Goal: Check status

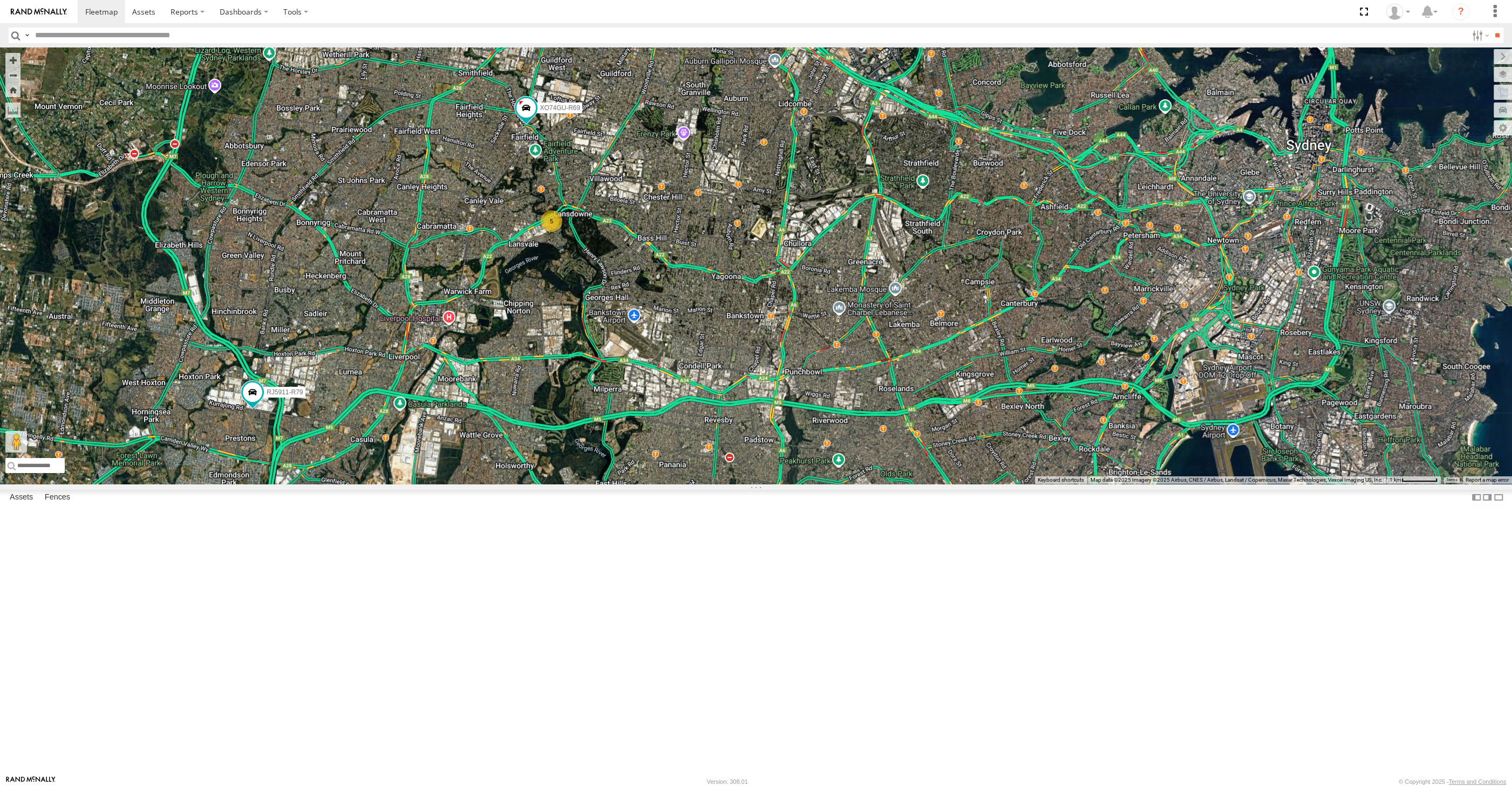
drag, startPoint x: 766, startPoint y: 481, endPoint x: 751, endPoint y: 489, distance: 17.0
click at [751, 484] on div "5 RJ5911-R79 XO74GU-R69" at bounding box center [756, 266] width 1512 height 437
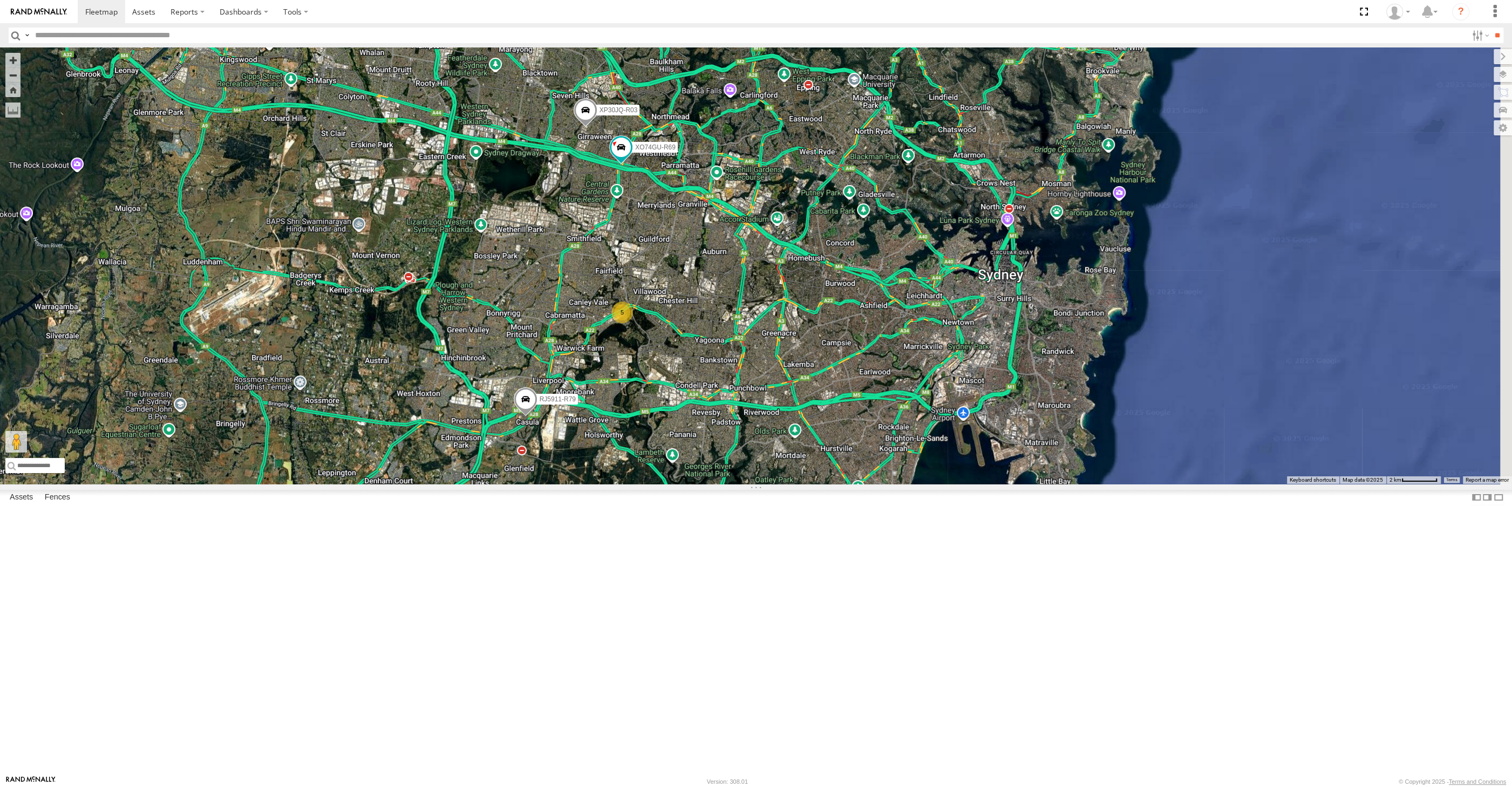
drag, startPoint x: 765, startPoint y: 601, endPoint x: 755, endPoint y: 606, distance: 11.2
click at [754, 484] on div "XP30JQ-R03 RJ5911-R79 XO74GU-R69 5" at bounding box center [756, 266] width 1512 height 437
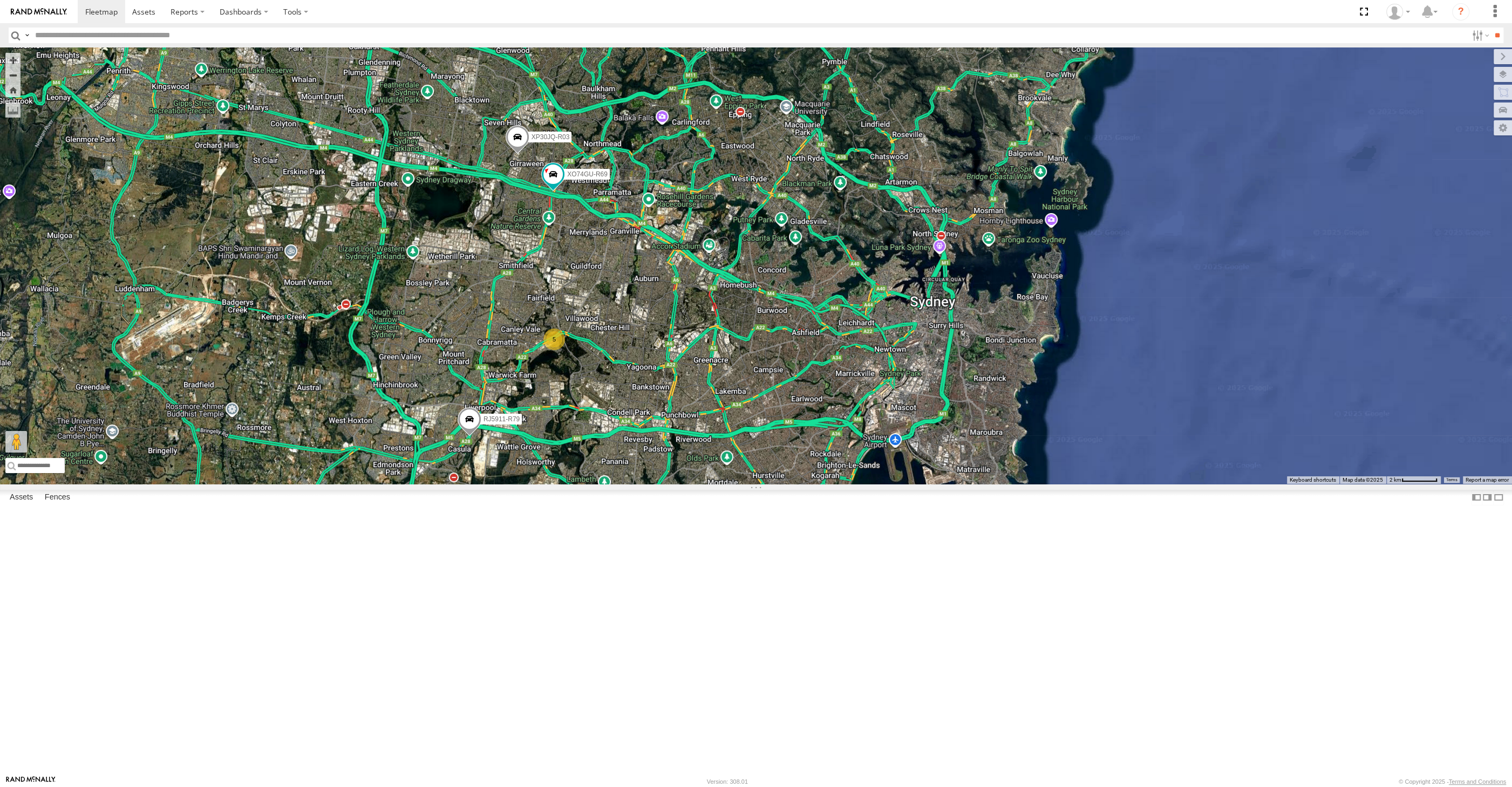
drag, startPoint x: 691, startPoint y: 610, endPoint x: 656, endPoint y: 594, distance: 38.5
click at [656, 484] on div "XP30JQ-R03 RJ5911-R79 XO74GU-R69 5" at bounding box center [756, 266] width 1512 height 437
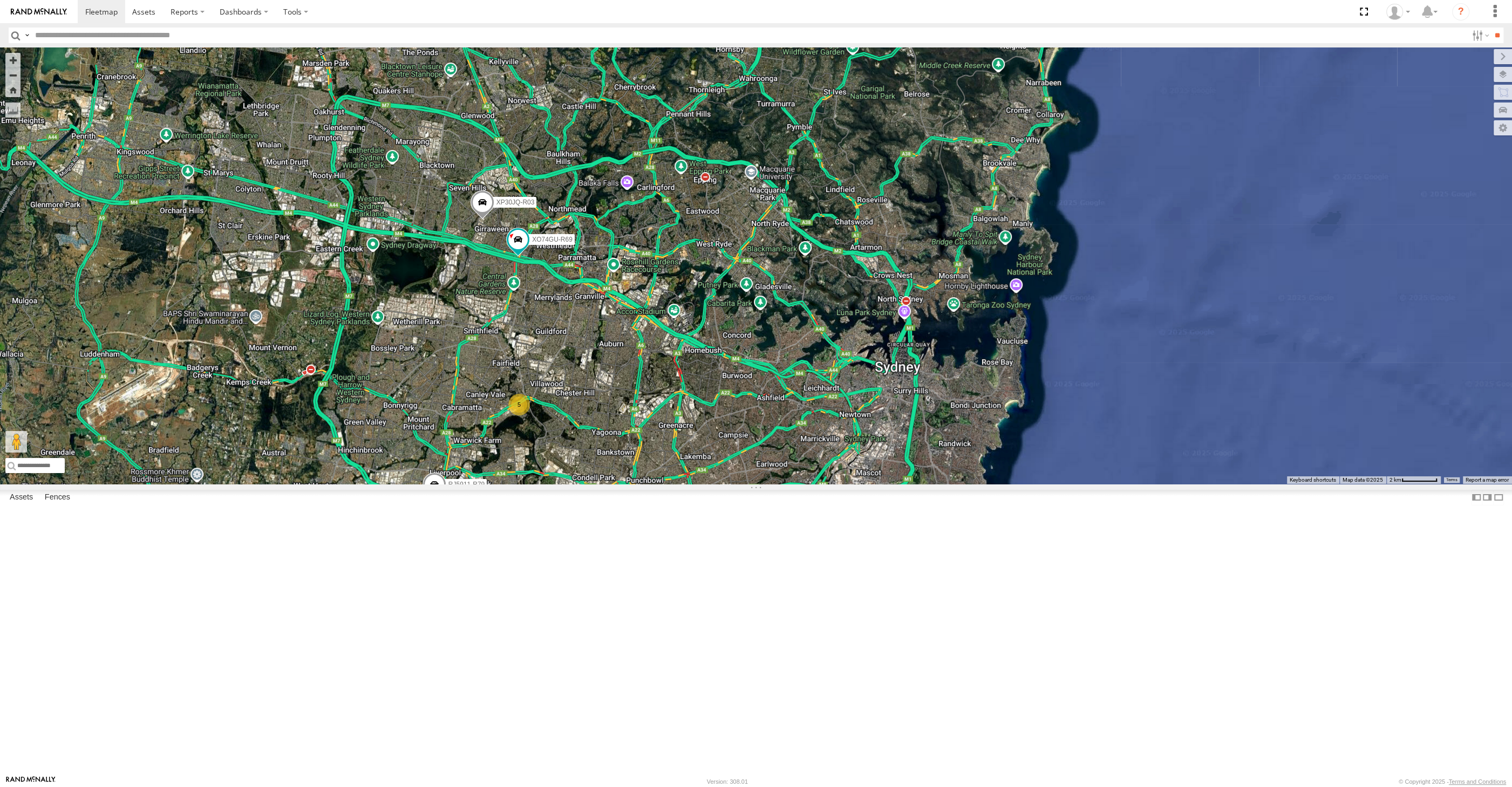
click at [625, 484] on div "XP30JQ-R03 RJ5911-R79 XO74GU-R69 5" at bounding box center [756, 266] width 1512 height 437
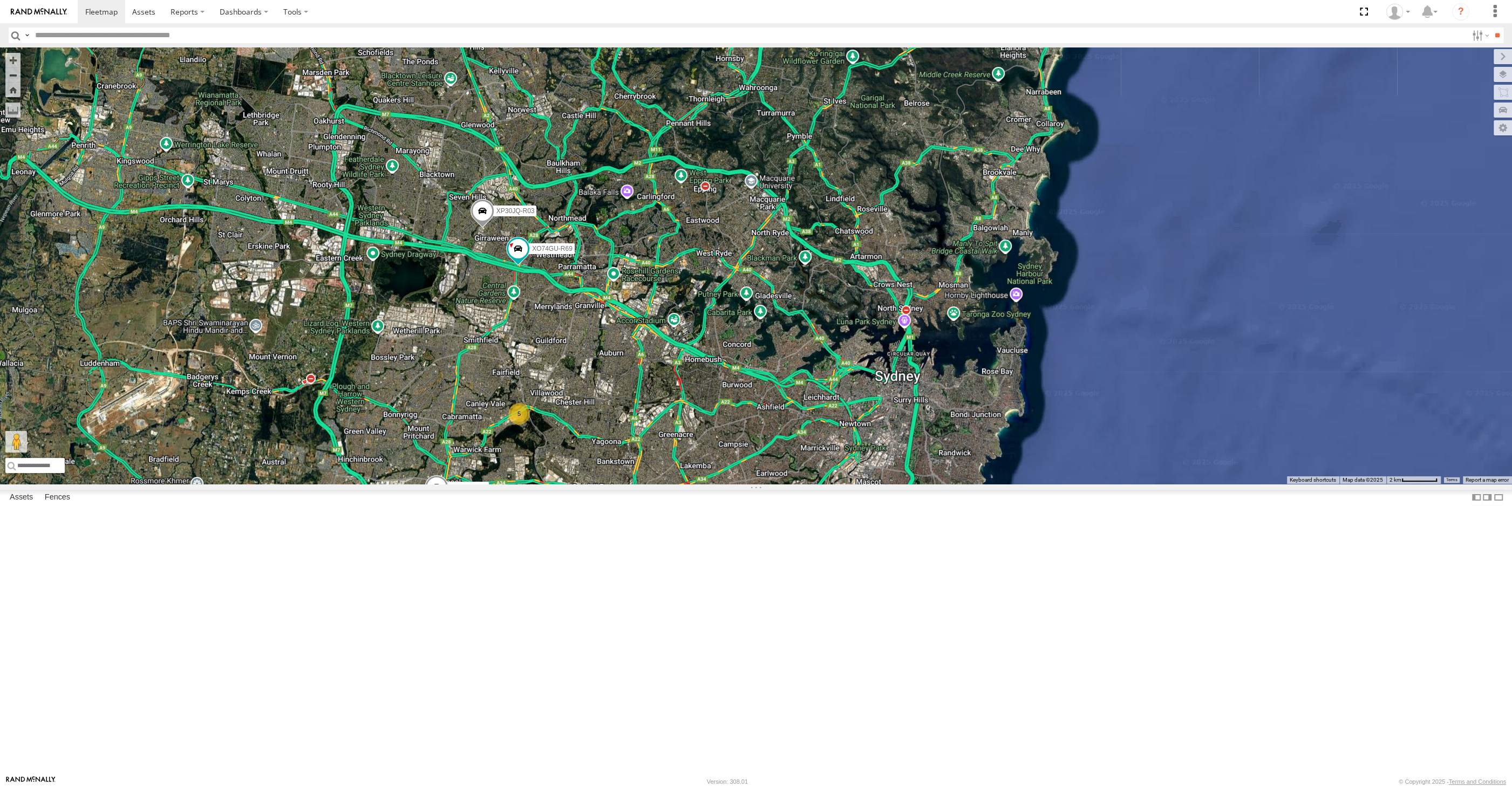
drag, startPoint x: 695, startPoint y: 638, endPoint x: 695, endPoint y: 630, distance: 8.0
click at [699, 484] on div "XP30JQ-R03 RJ5911-R79 XO74GU-R69 5" at bounding box center [756, 266] width 1512 height 437
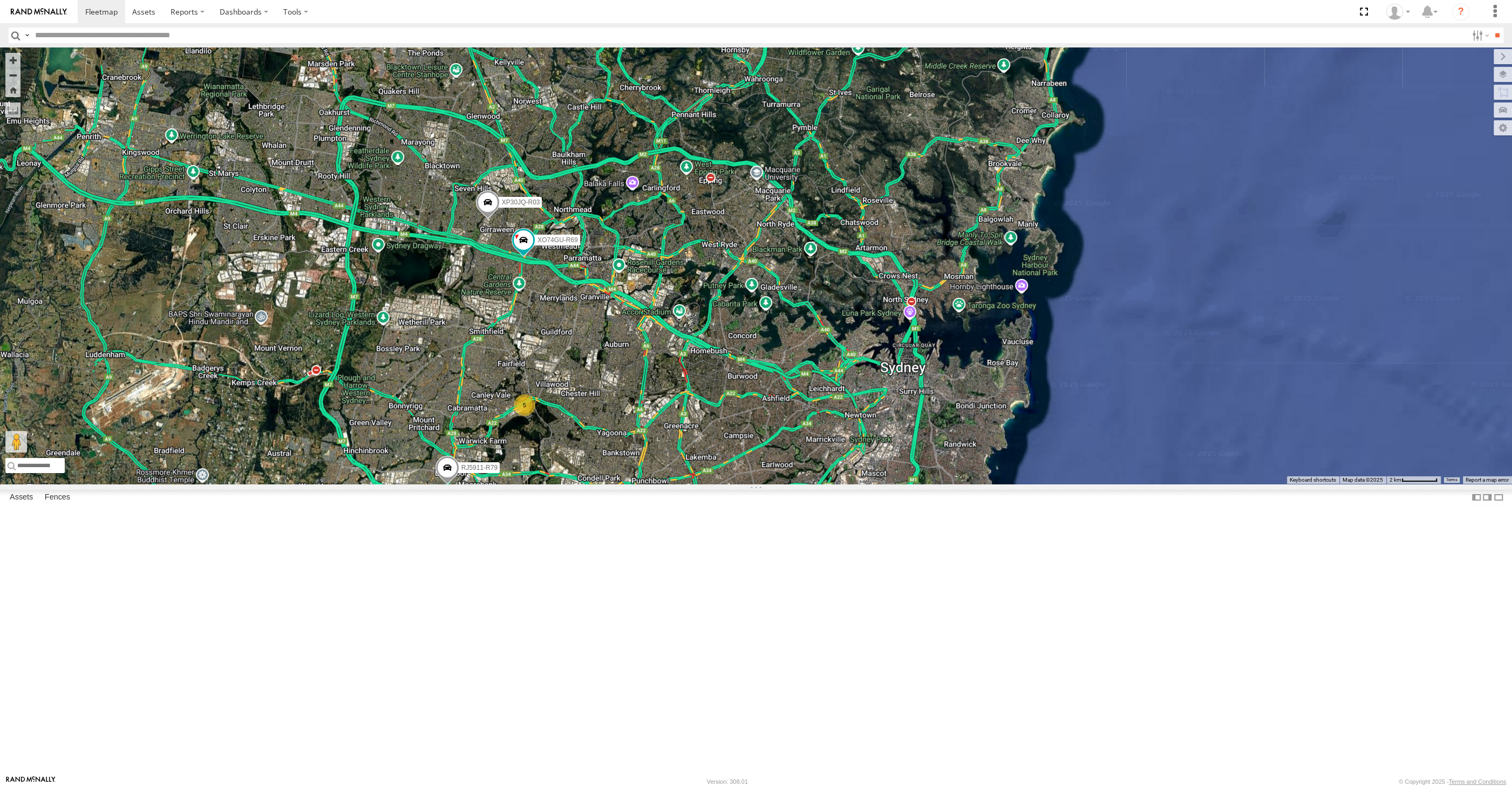
click at [629, 484] on div "XP30JQ-R03 RJ5911-R79 XO74GU-R69 5" at bounding box center [756, 266] width 1512 height 437
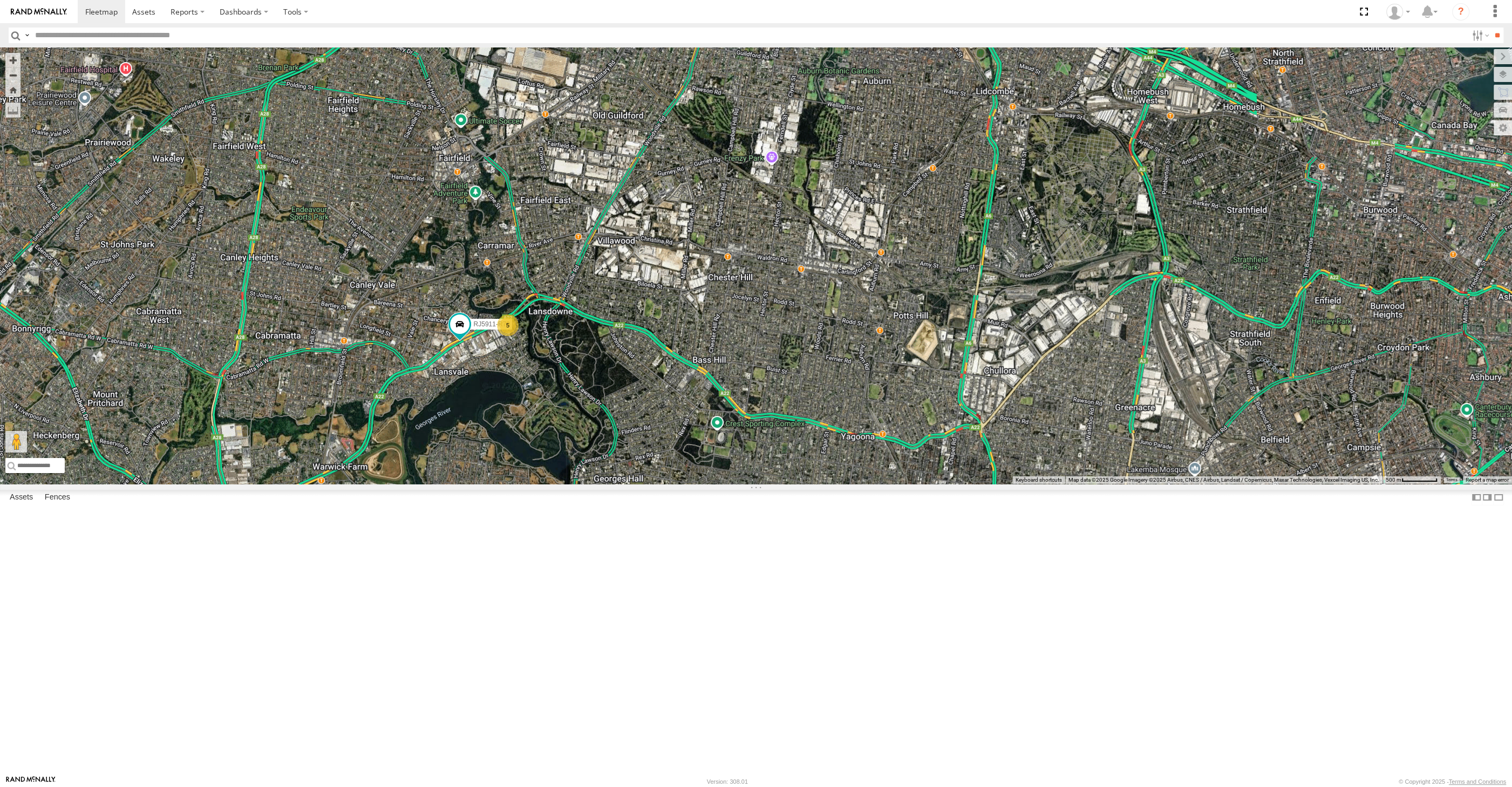
drag, startPoint x: 796, startPoint y: 503, endPoint x: 817, endPoint y: 474, distance: 35.8
click at [818, 473] on div "XP30JQ-R03 RJ5911-R79 XO74GU-R69 5" at bounding box center [756, 266] width 1512 height 437
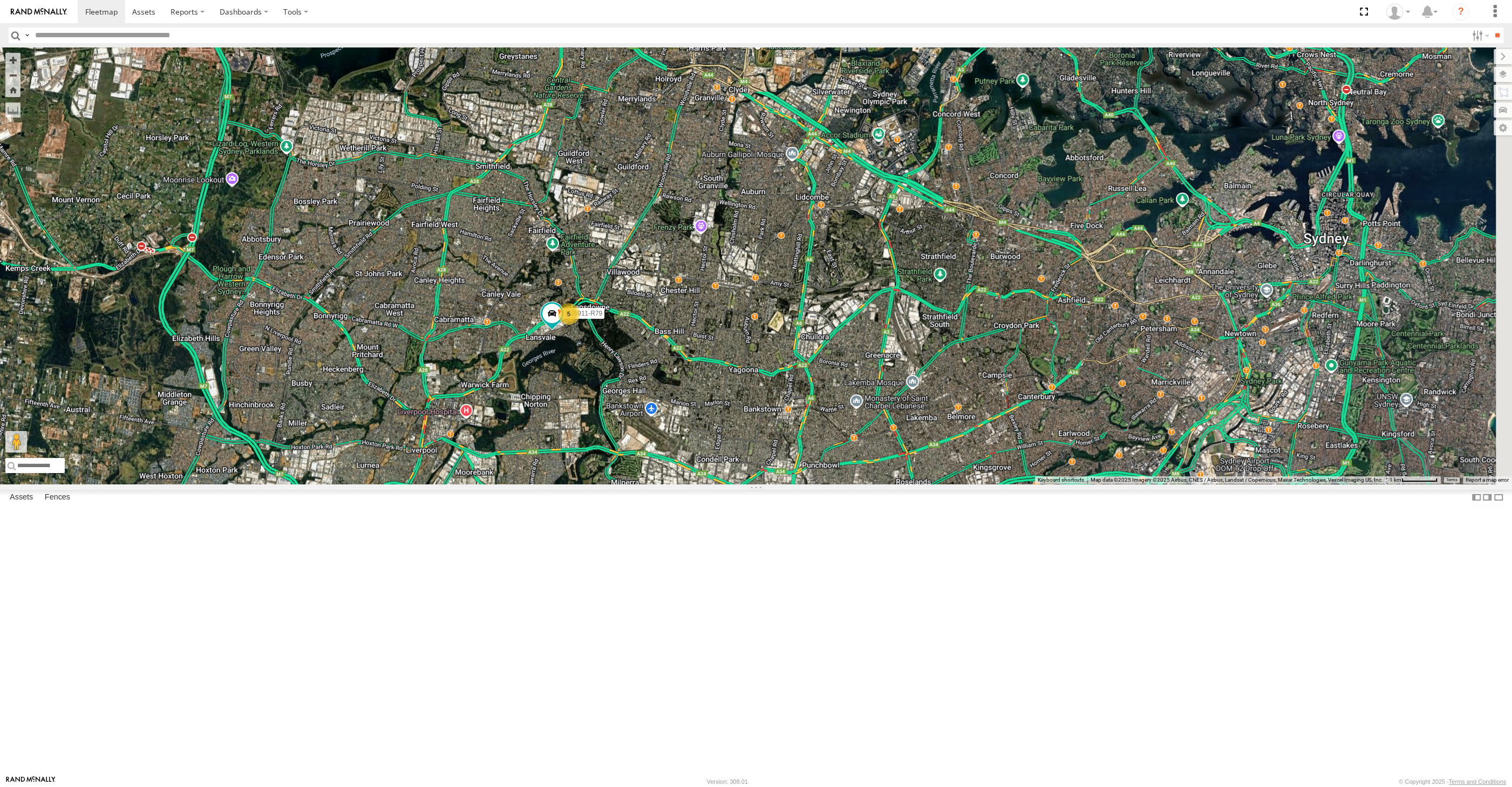
drag, startPoint x: 903, startPoint y: 554, endPoint x: 882, endPoint y: 563, distance: 22.8
click at [882, 484] on div "XP30JQ-R03 RJ5911-R79 XO74GU-R69 5" at bounding box center [756, 266] width 1512 height 437
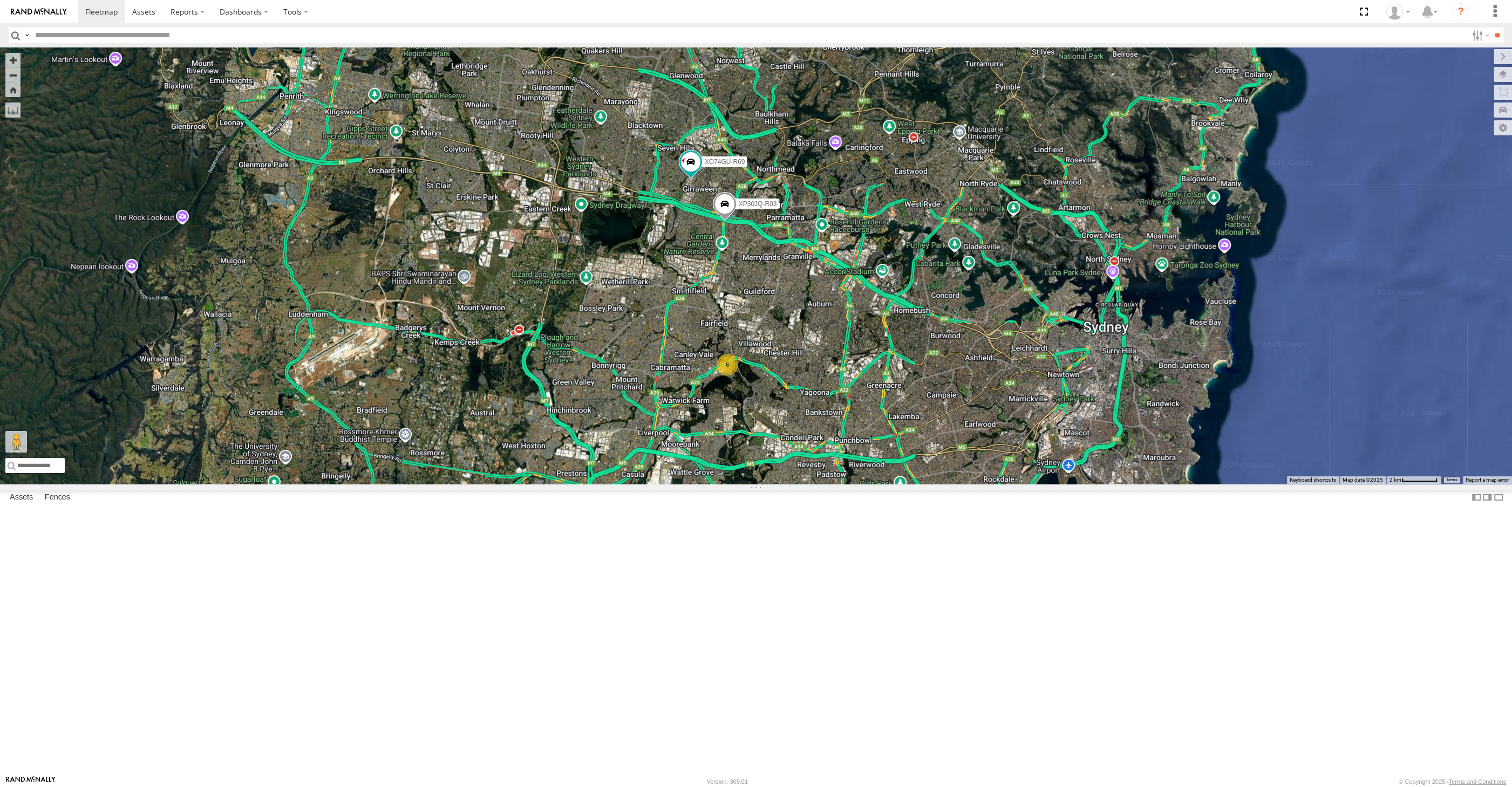
click at [916, 484] on div "XP30JQ-R03 XO74GU-R69 6" at bounding box center [756, 266] width 1512 height 437
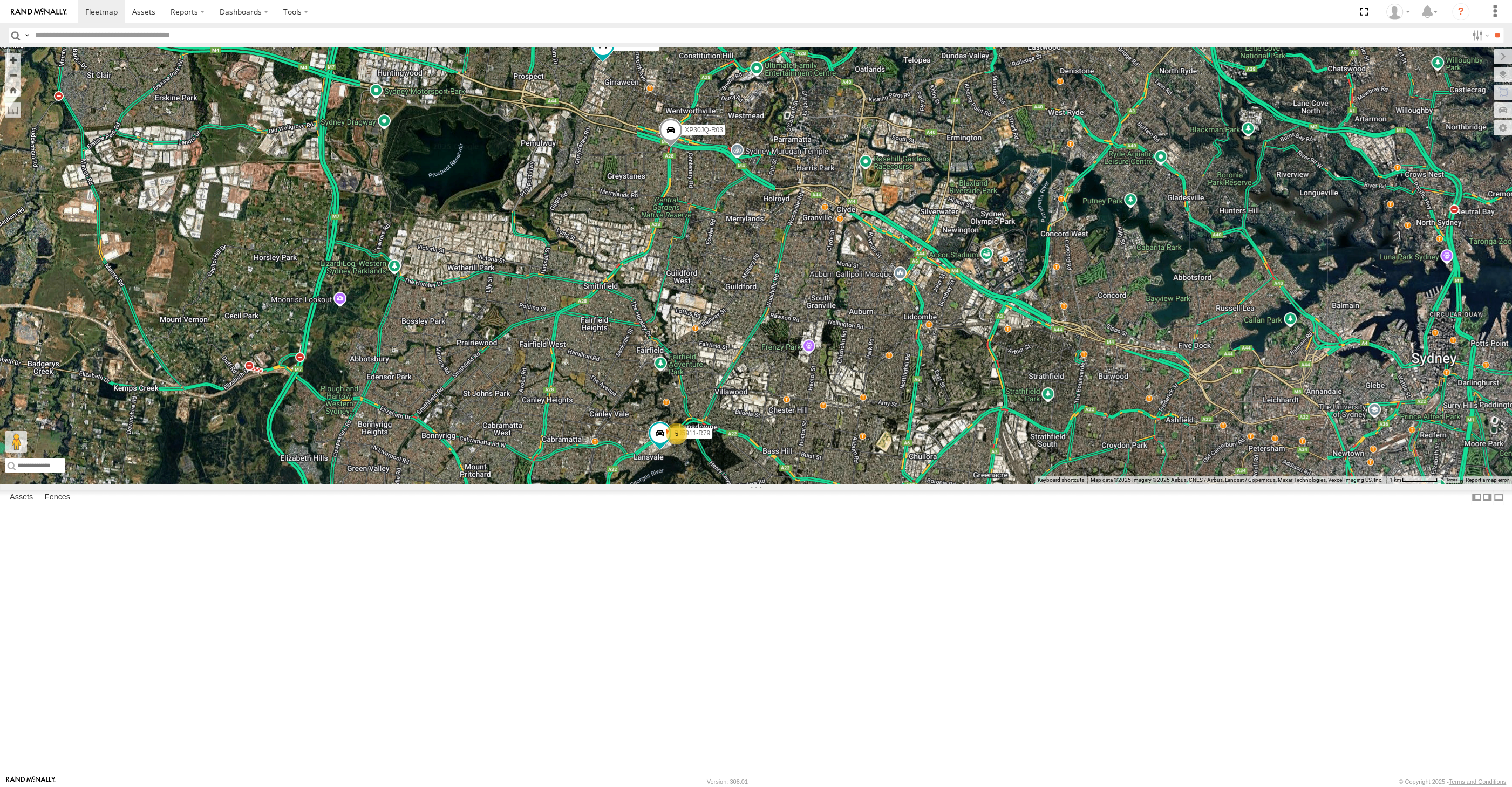
drag, startPoint x: 951, startPoint y: 498, endPoint x: 1071, endPoint y: 545, distance: 128.9
click at [1071, 484] on div "XP30JQ-R03 XO74GU-R69 5 RJ5911-R79" at bounding box center [756, 266] width 1512 height 437
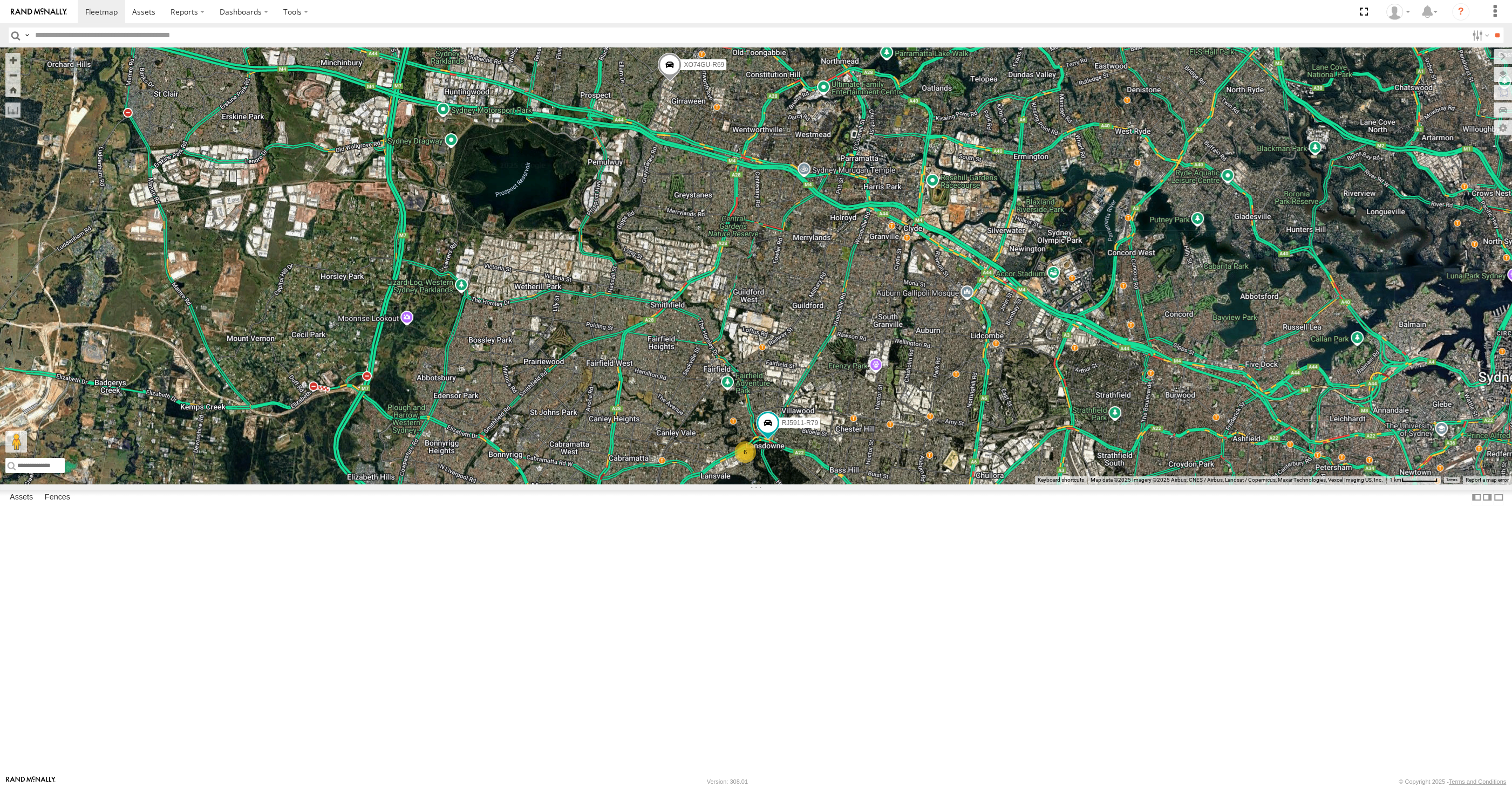
click at [1025, 484] on div "6 RJ5911-R79 XO74GU-R69" at bounding box center [756, 266] width 1512 height 437
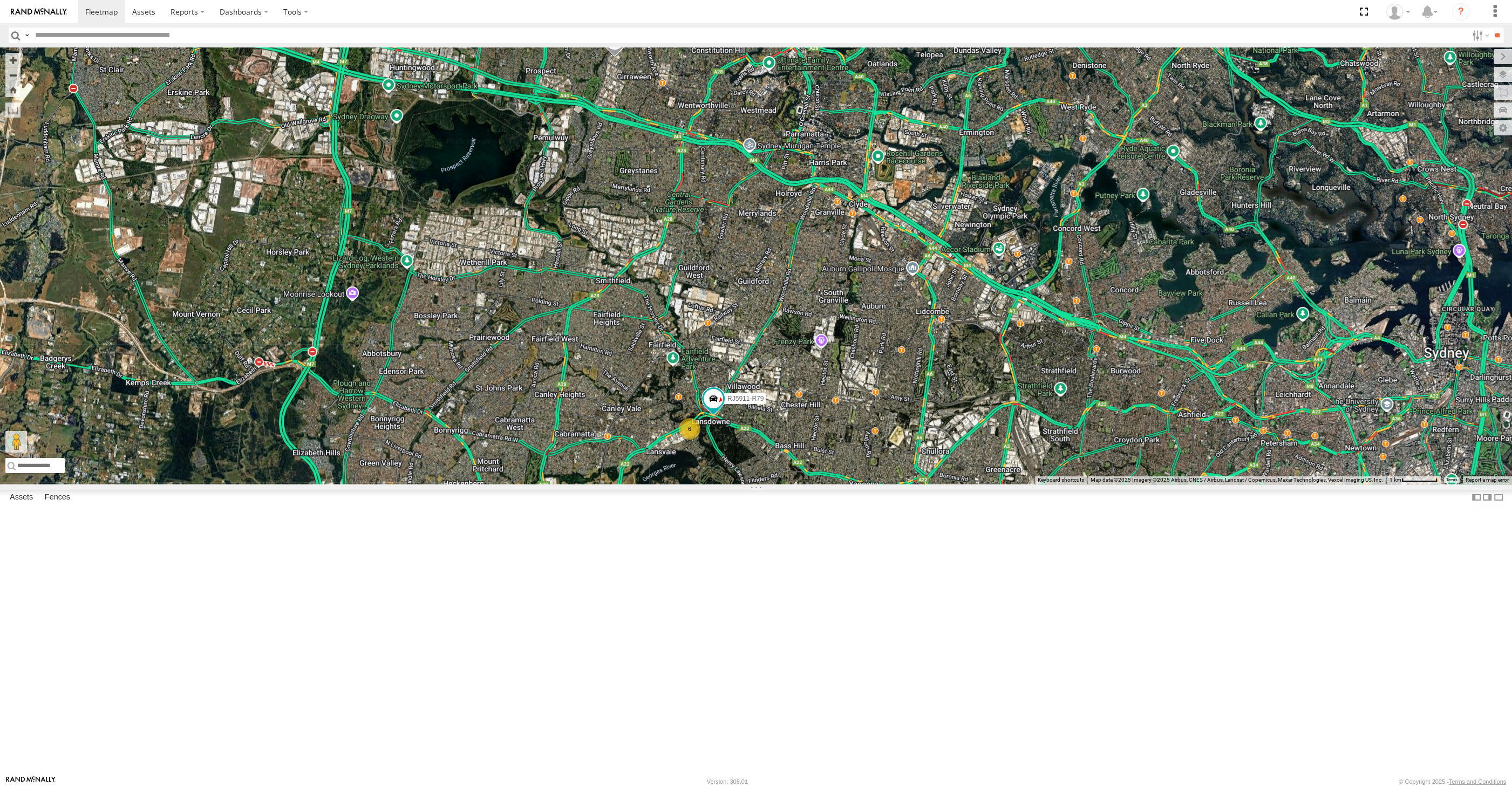
click at [506, 484] on div "XO74GU-R69 6 RJ5911-R79" at bounding box center [756, 266] width 1512 height 437
click at [689, 383] on div "XP30JQ-R03 RJ5911-R79 XO74GU-R69 5" at bounding box center [756, 266] width 1512 height 437
drag, startPoint x: 828, startPoint y: 586, endPoint x: 823, endPoint y: 579, distance: 8.6
click at [825, 484] on div "XP30JQ-R03 RJ5911-R79 XO74GU-R69 5" at bounding box center [756, 266] width 1512 height 437
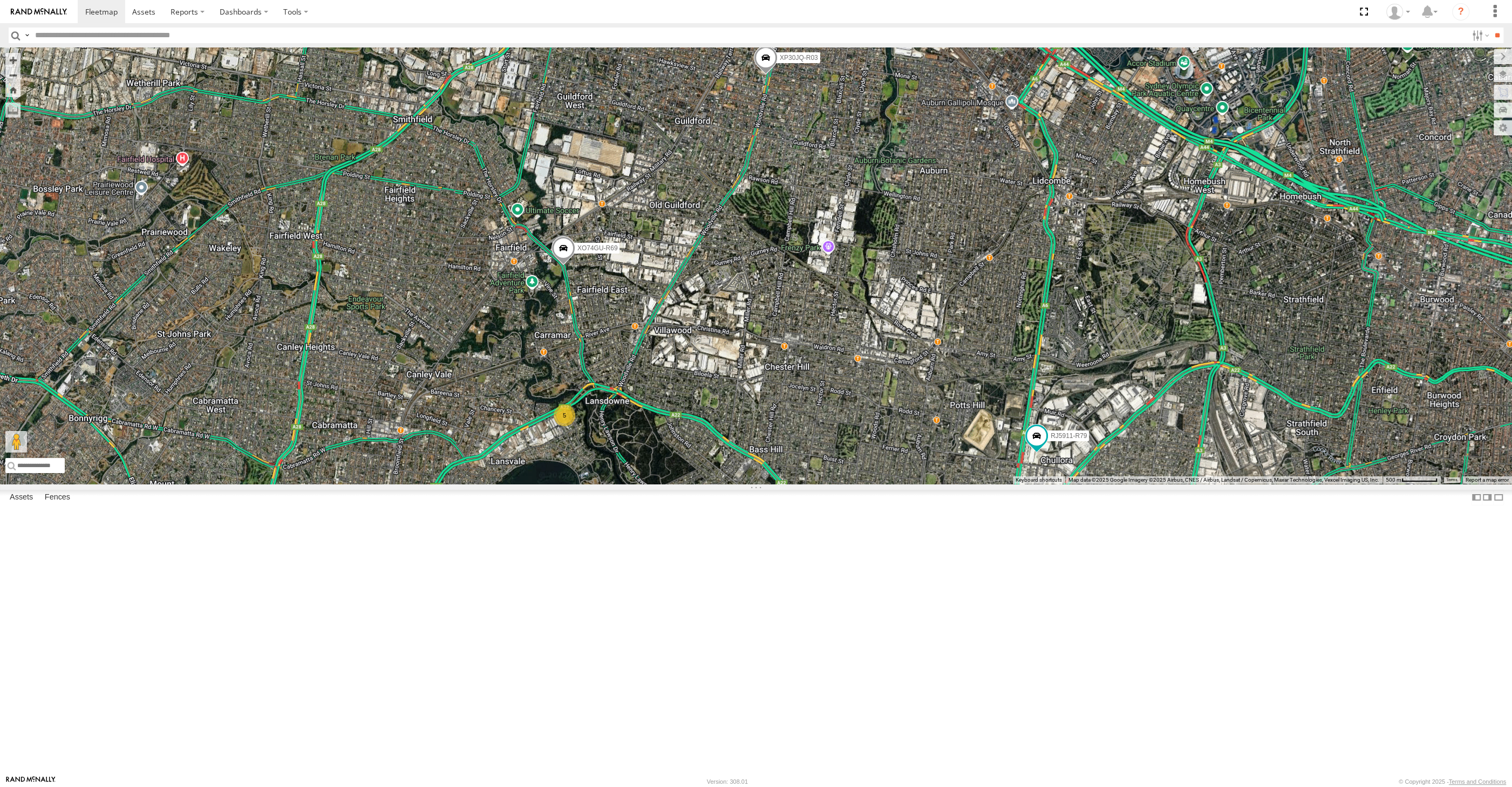
click at [785, 484] on div "XP30JQ-R03 RJ5911-R79 XO74GU-R69 5" at bounding box center [756, 266] width 1512 height 437
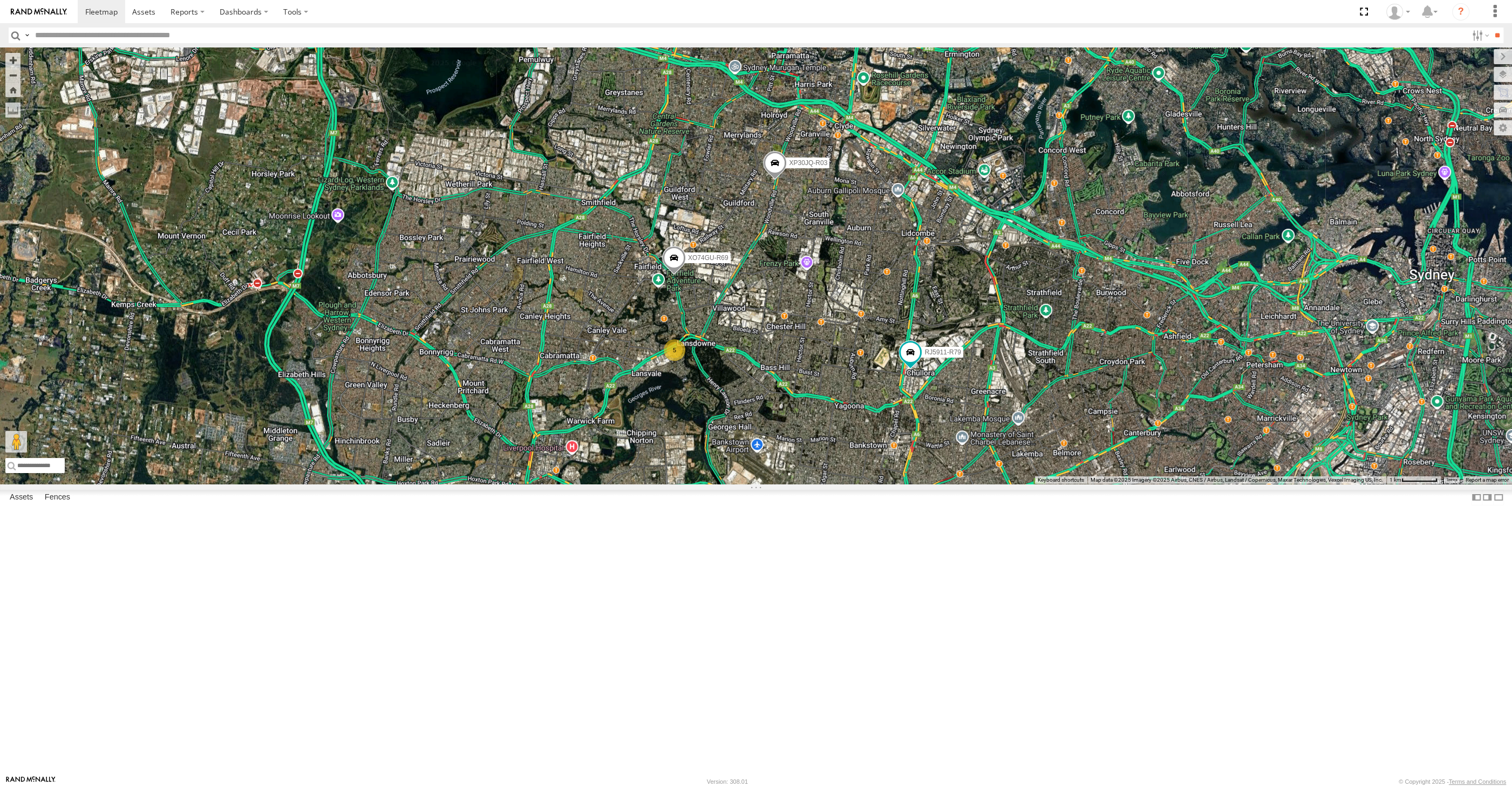
click at [1245, 484] on div "XP30JQ-R03 RJ5911-R79 XO74GU-R69 5" at bounding box center [756, 266] width 1512 height 437
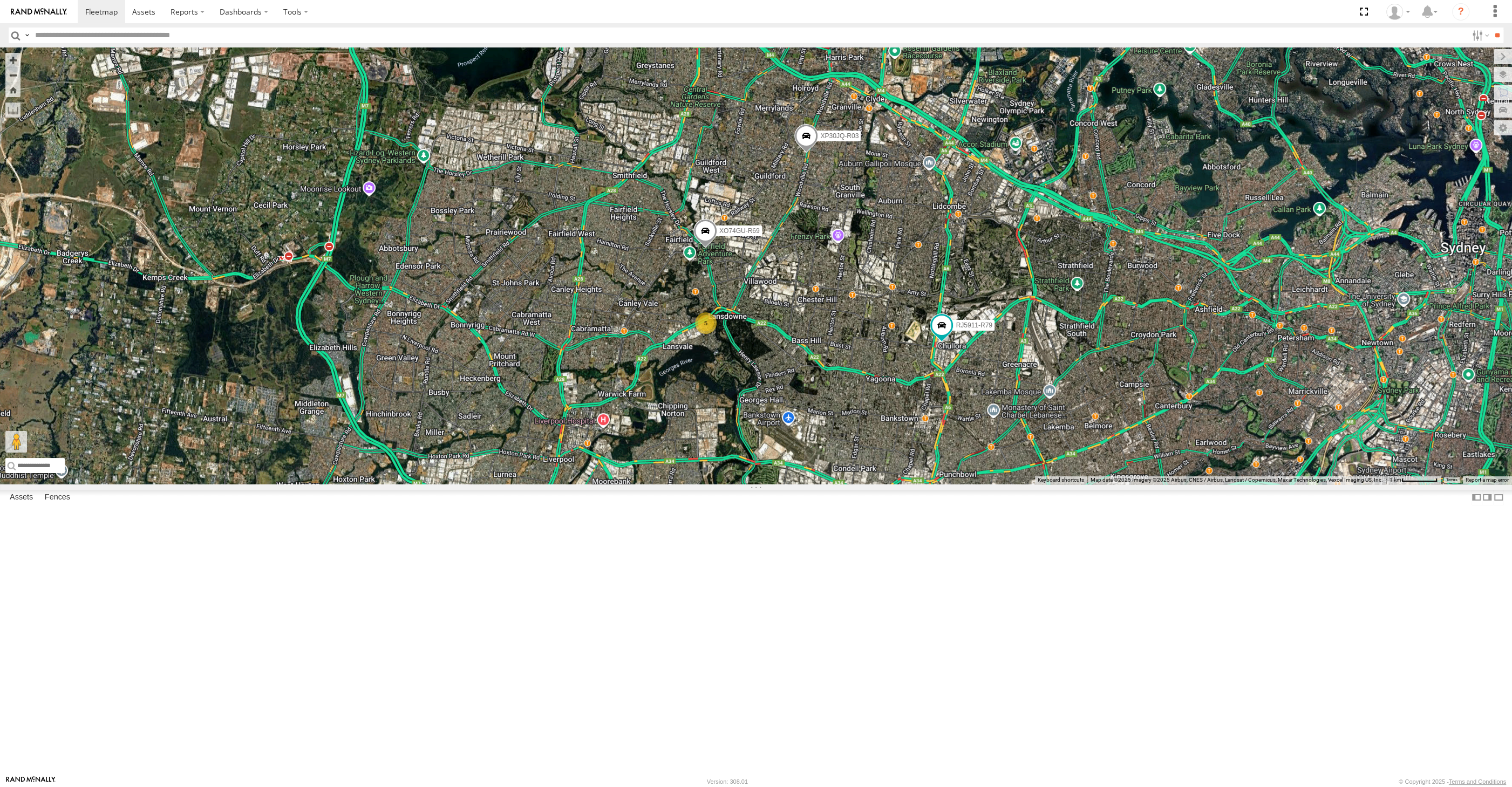
click at [1214, 484] on div "XP30JQ-R03 RJ5911-R79 XO74GU-R69 5" at bounding box center [756, 266] width 1512 height 437
drag, startPoint x: 1116, startPoint y: 628, endPoint x: 1045, endPoint y: 613, distance: 72.6
click at [1045, 484] on div "XP30JQ-R03 RJ5911-R79 XO74GU-R69 5" at bounding box center [756, 266] width 1512 height 437
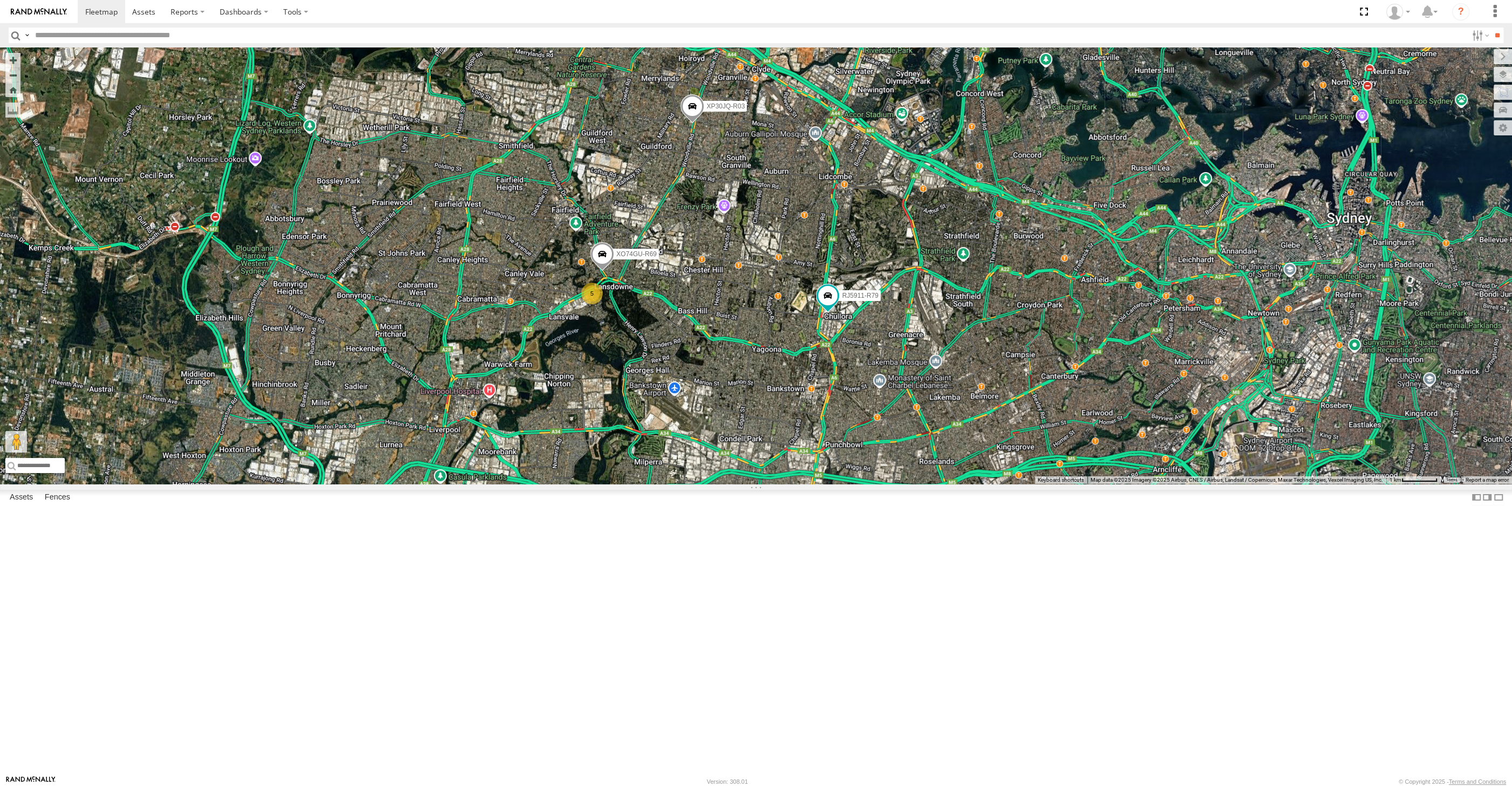
drag, startPoint x: 1025, startPoint y: 625, endPoint x: 997, endPoint y: 604, distance: 35.0
click at [1018, 484] on div "XP30JQ-R03 RJ5911-R79 XO74GU-R69 5" at bounding box center [756, 266] width 1512 height 437
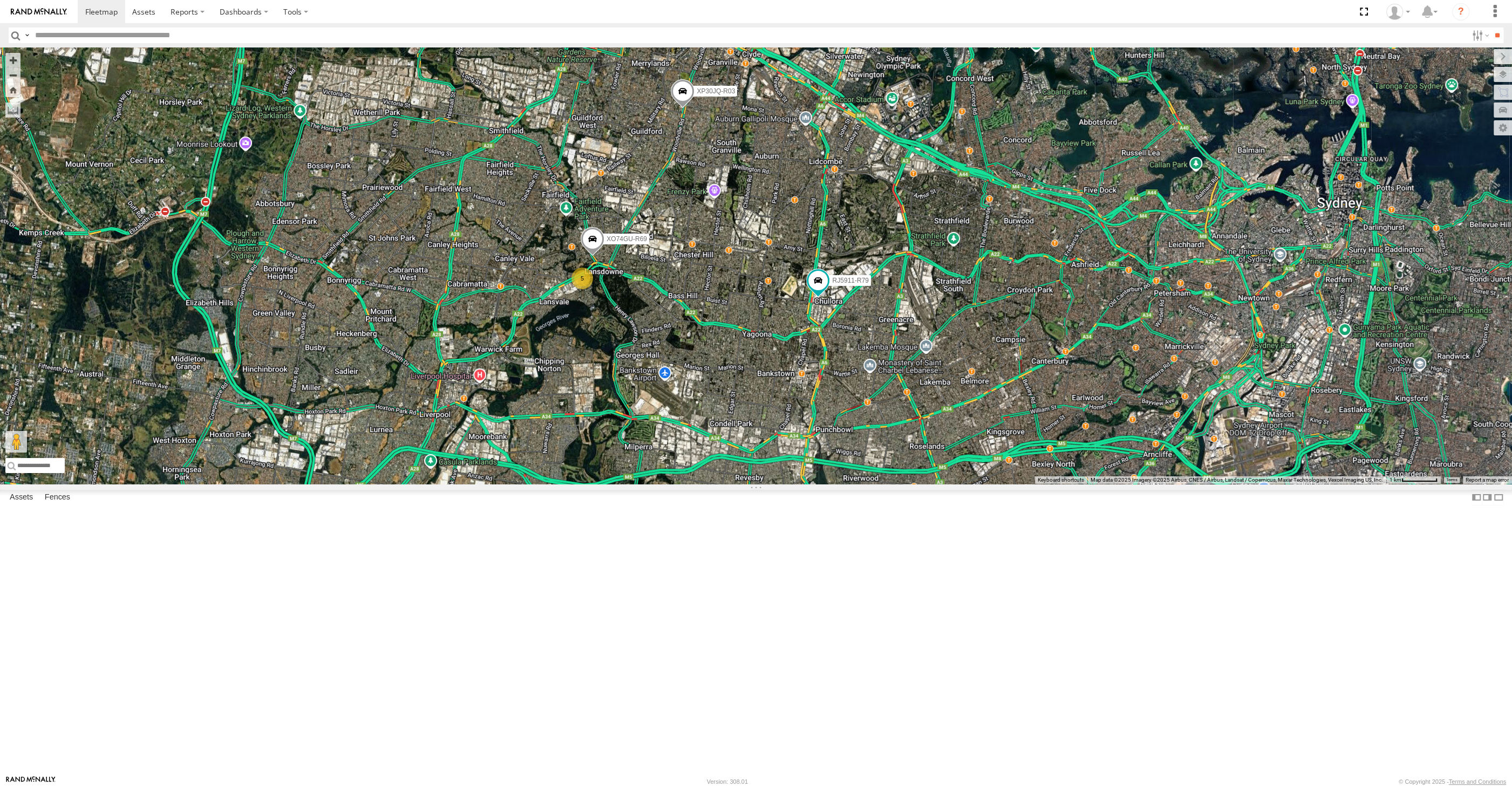
drag, startPoint x: 981, startPoint y: 595, endPoint x: 982, endPoint y: 548, distance: 47.0
click at [982, 484] on div "XP30JQ-R03 RJ5911-R79 XO74GU-R69 5" at bounding box center [756, 266] width 1512 height 437
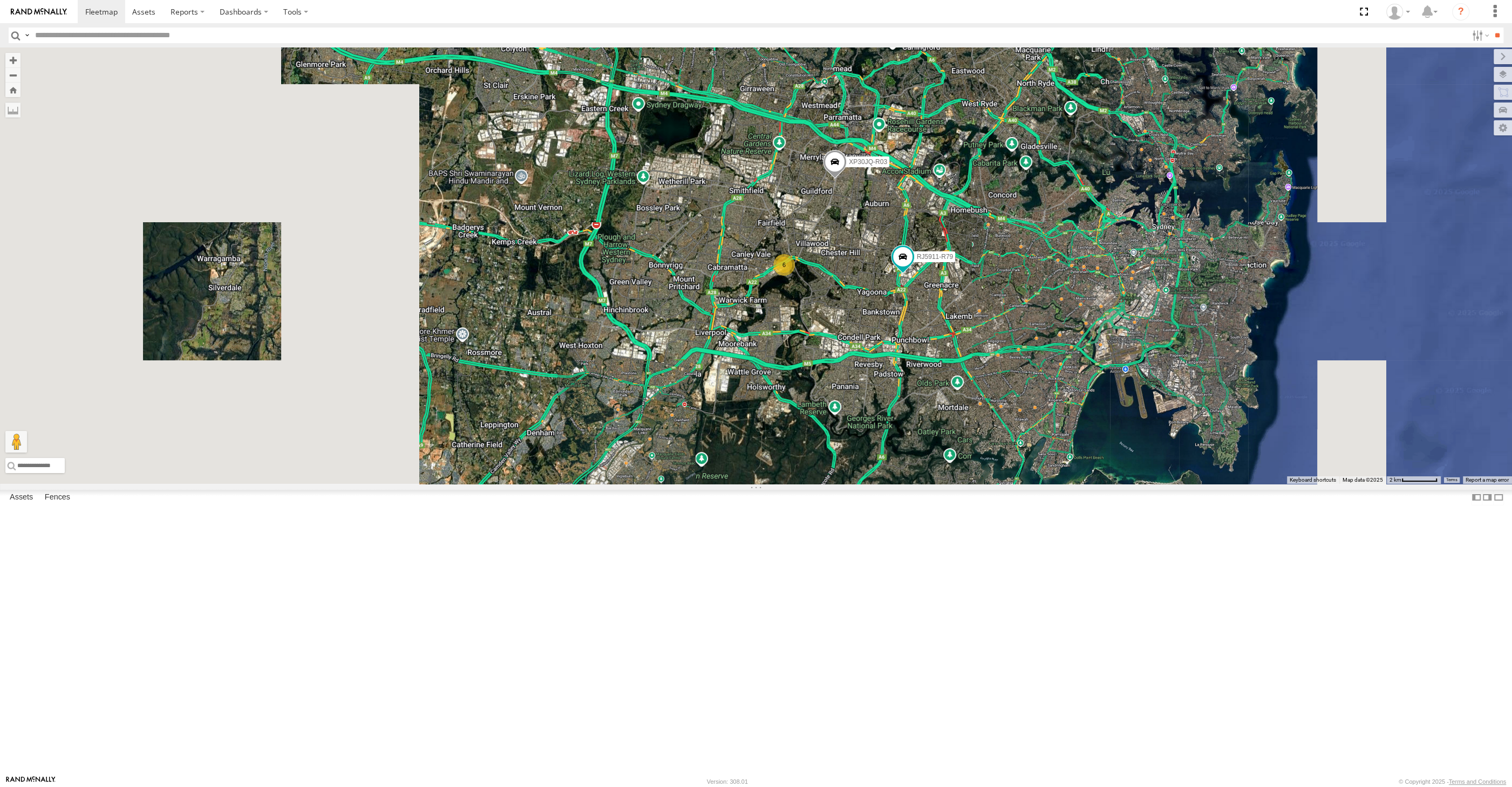
drag, startPoint x: 1056, startPoint y: 453, endPoint x: 1047, endPoint y: 477, distance: 25.6
click at [1055, 469] on div "XP30JQ-R03 RJ5911-R79 6" at bounding box center [756, 266] width 1512 height 437
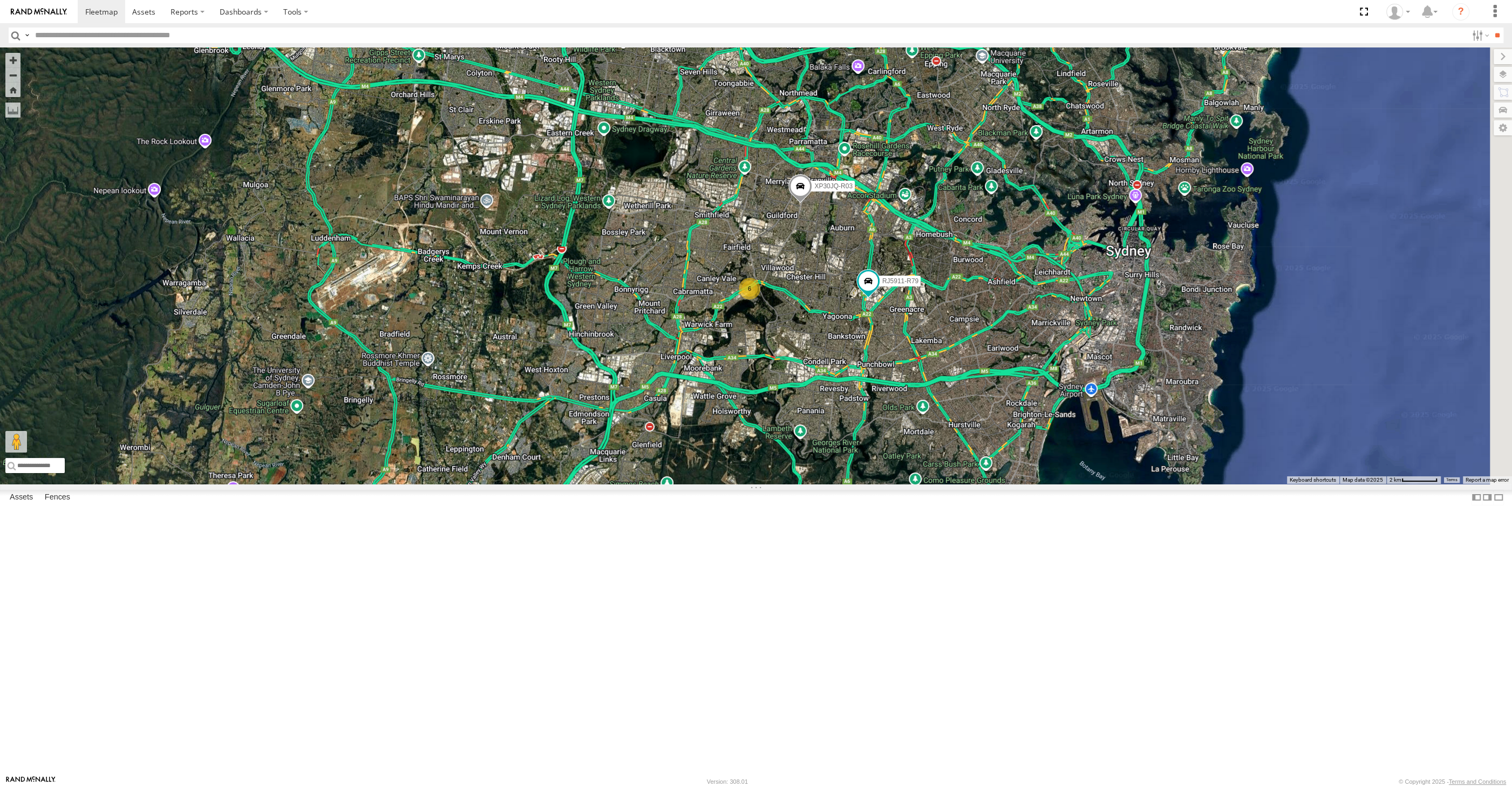
drag, startPoint x: 993, startPoint y: 597, endPoint x: 959, endPoint y: 604, distance: 34.7
click at [959, 484] on div "XP30JQ-R03 RJ5911-R79 6" at bounding box center [756, 266] width 1512 height 437
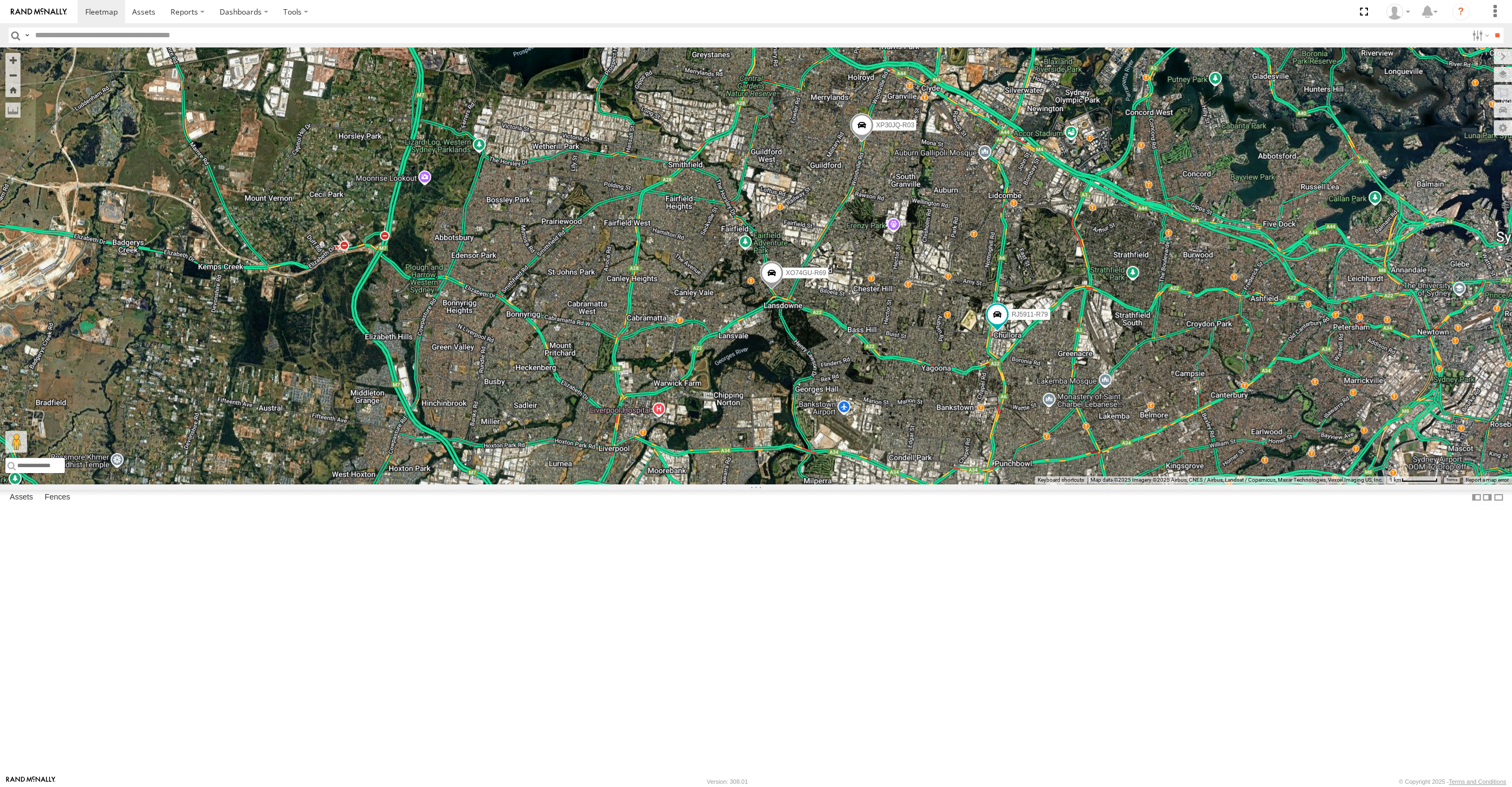
click at [808, 484] on div "XP30JQ-R03 RJ5911-R79 XO74GU-R69" at bounding box center [756, 266] width 1512 height 437
